Goal: Navigation & Orientation: Find specific page/section

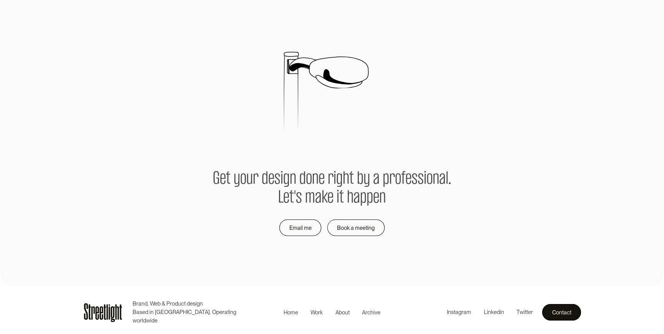
scroll to position [1455, 0]
click at [341, 67] on div at bounding box center [332, 117] width 664 height 106
click at [279, 170] on p "Get your design done right by a professional. Let's make it happen" at bounding box center [332, 188] width 238 height 37
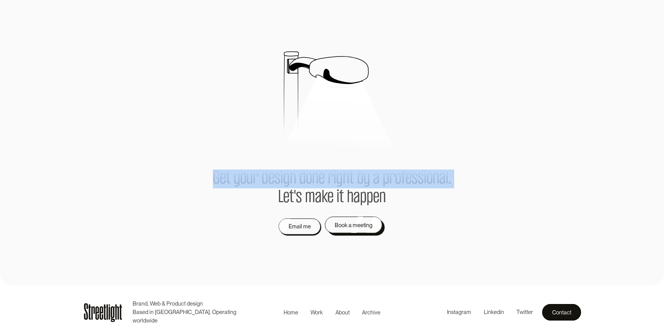
click at [341, 221] on div "Book a meeting" at bounding box center [354, 224] width 38 height 9
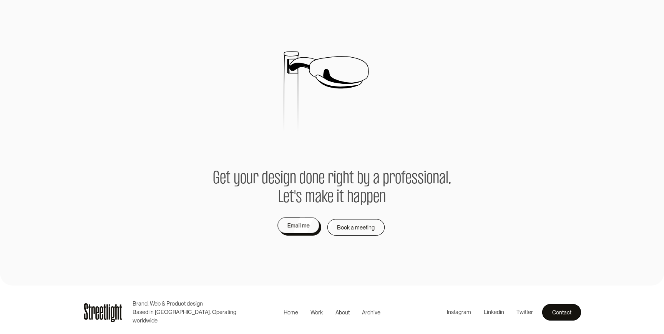
click at [323, 257] on div "Get your design done right by a professional. Let's make it happen Get your des…" at bounding box center [332, 228] width 498 height 116
click at [341, 311] on div "About" at bounding box center [343, 313] width 14 height 8
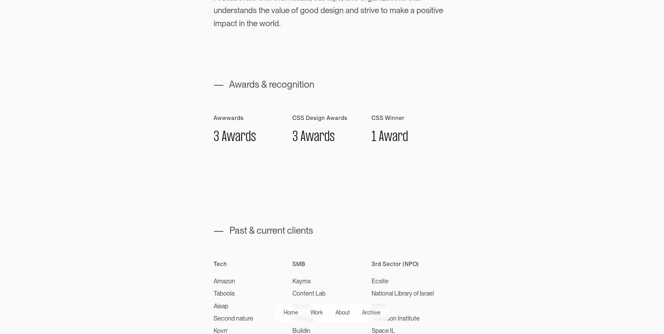
scroll to position [236, 0]
click at [242, 140] on span "r" at bounding box center [243, 137] width 5 height 14
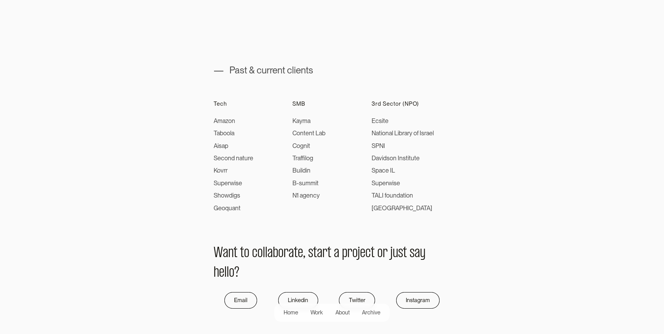
scroll to position [396, 0]
click at [304, 150] on div "Cognit" at bounding box center [309, 145] width 33 height 9
